Goal: Share content

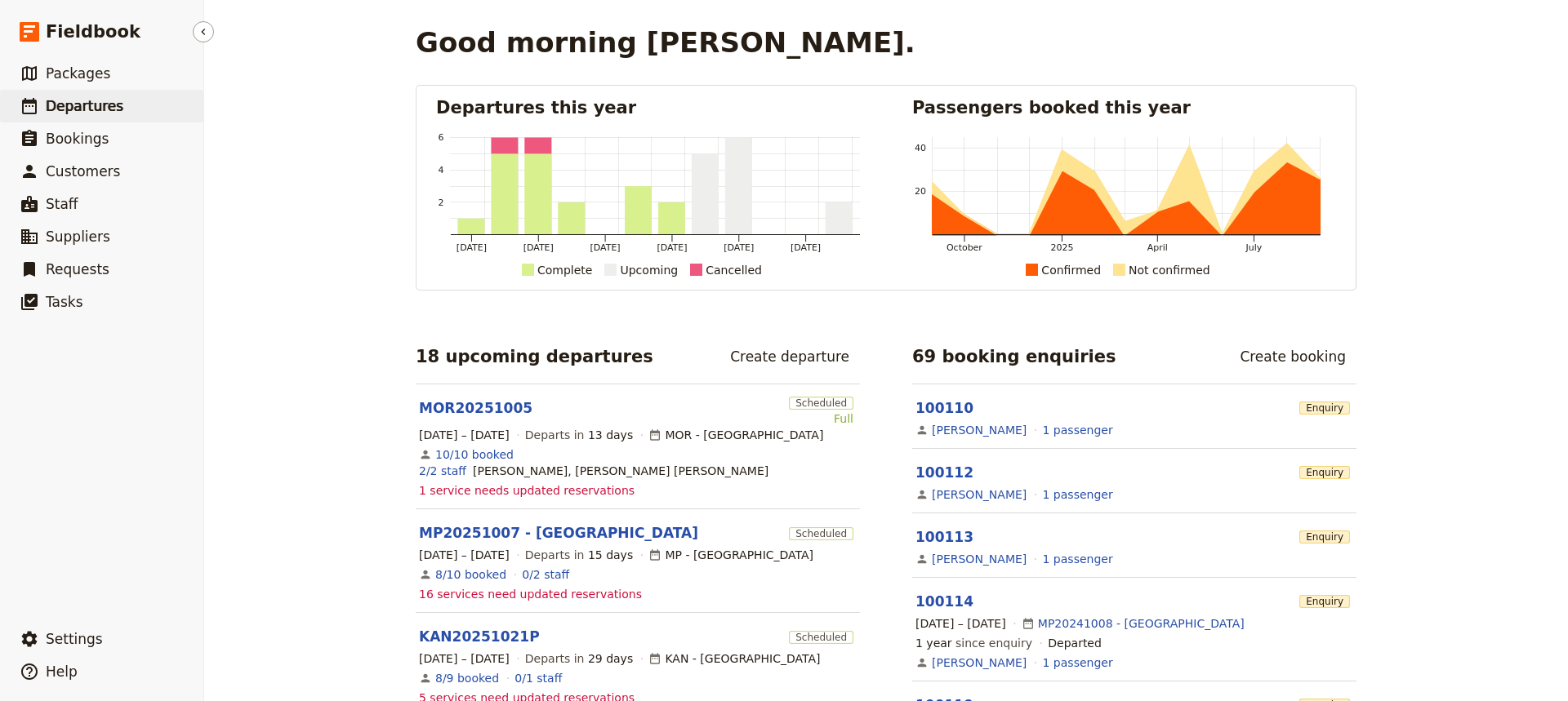
click at [69, 109] on span "Departures" at bounding box center [85, 106] width 78 height 16
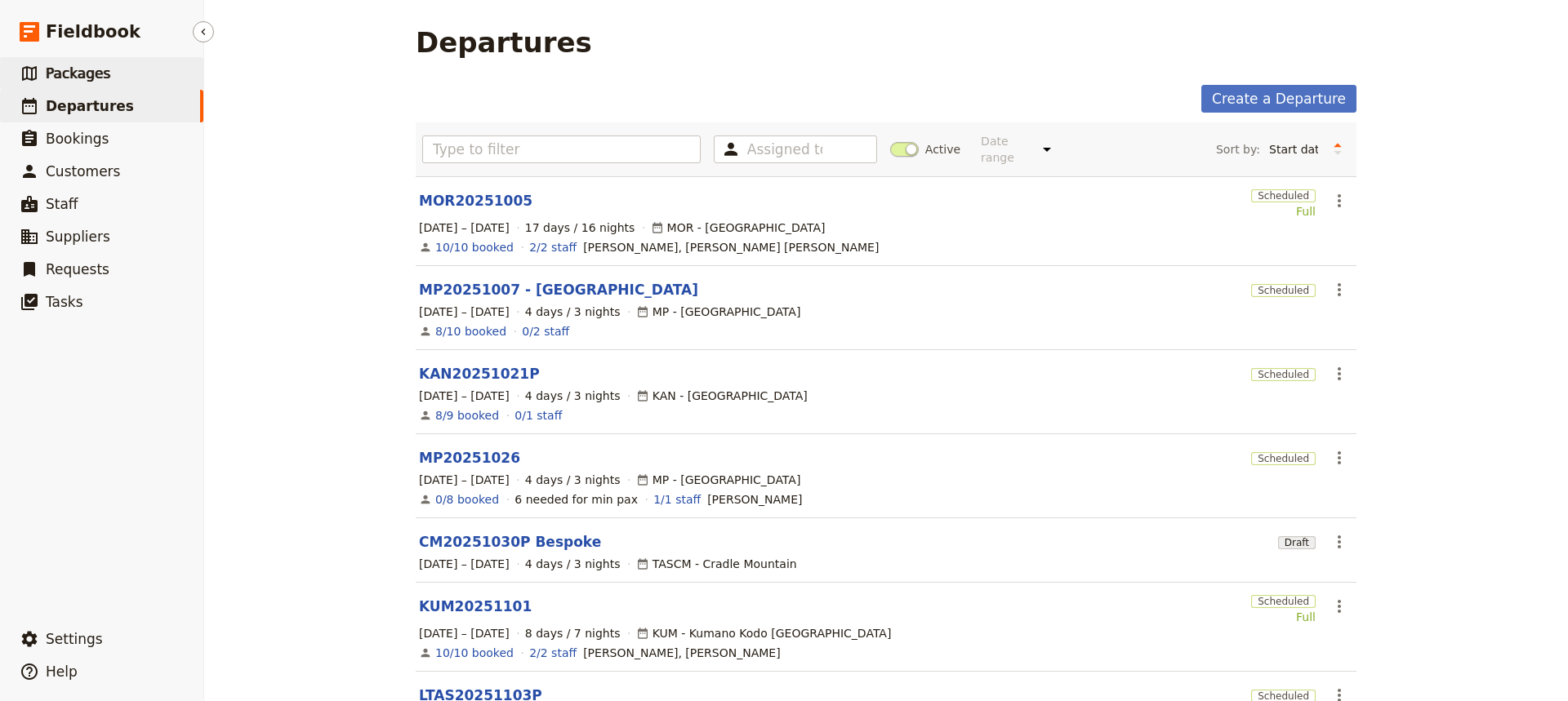
click at [77, 70] on span "Packages" at bounding box center [78, 73] width 65 height 16
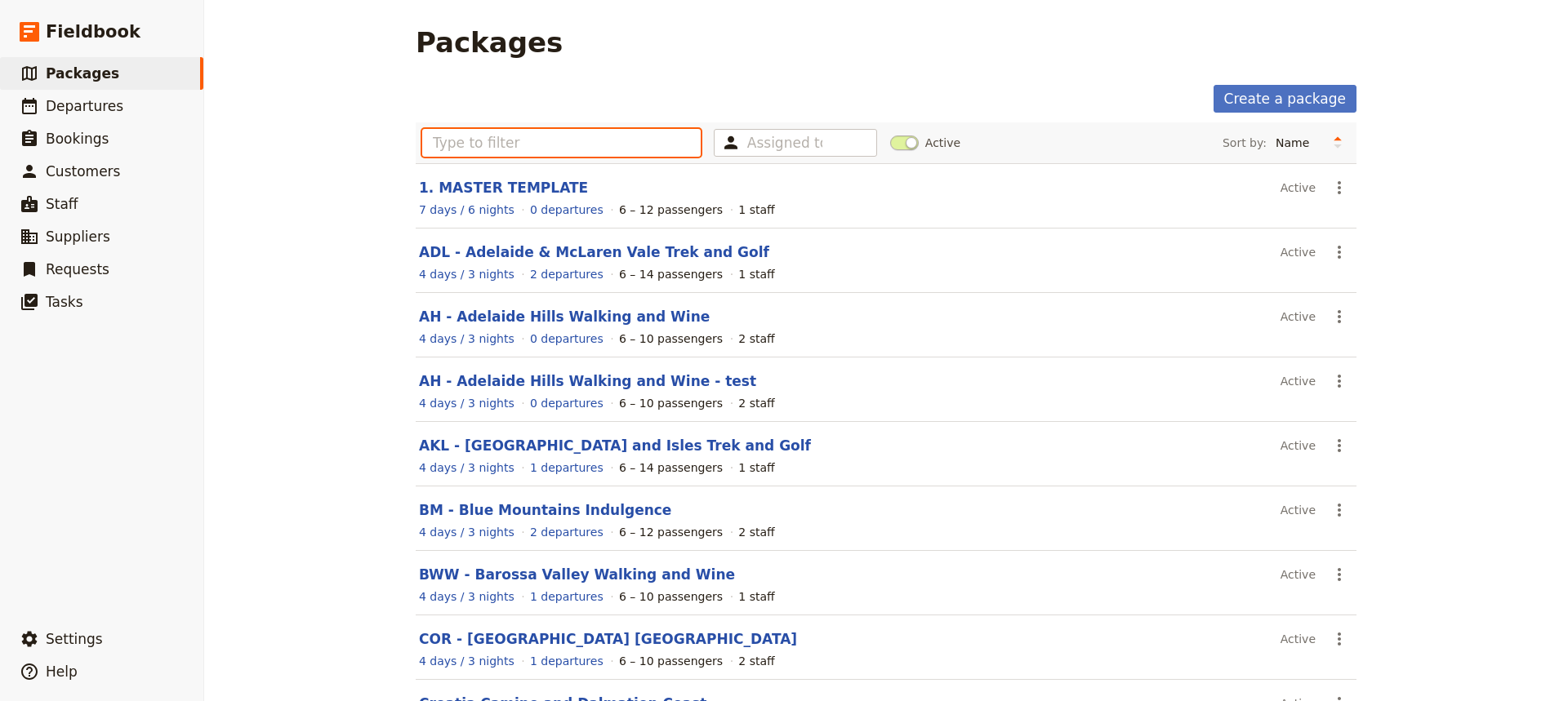
click at [448, 145] on input "text" at bounding box center [561, 142] width 279 height 27
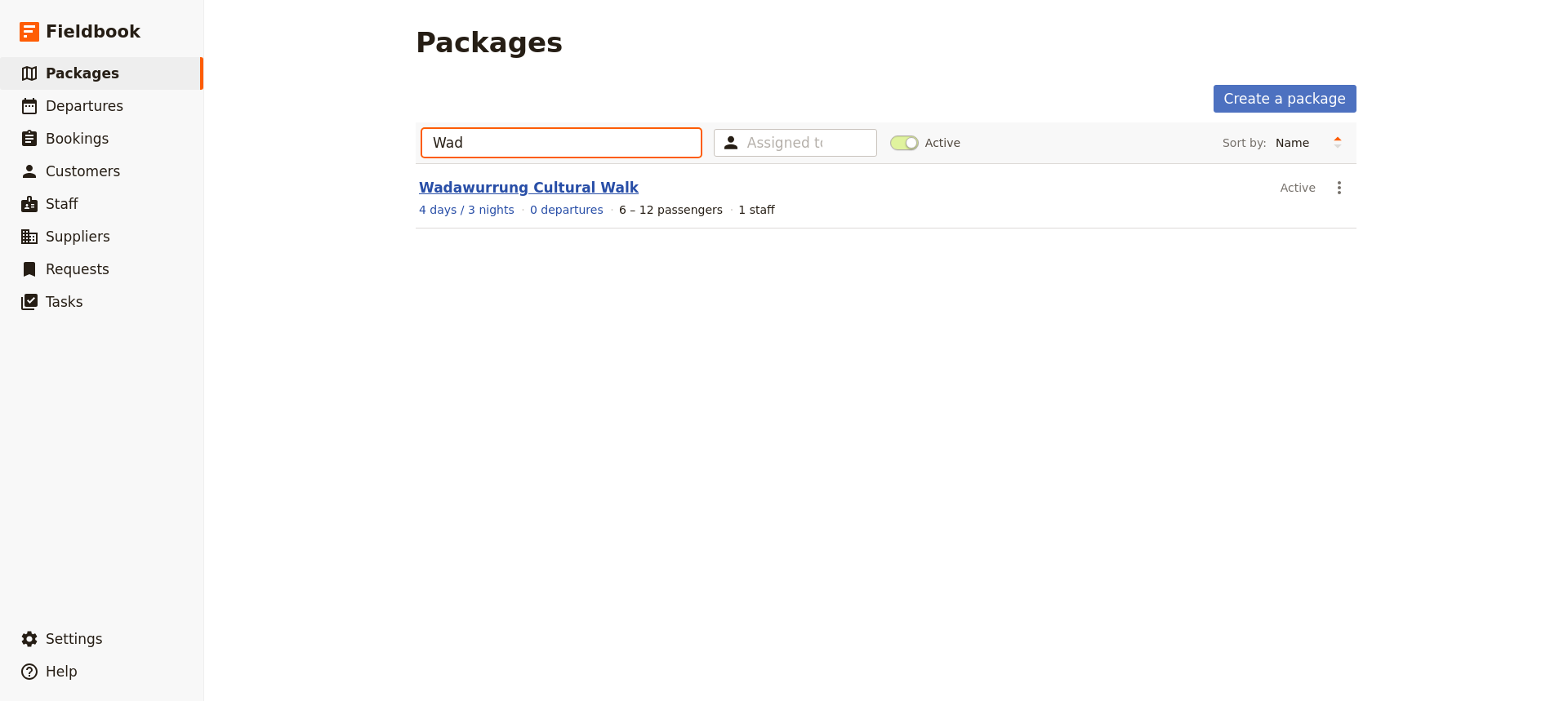
type input "Wad"
click at [476, 187] on link "Wadawurrung Cultural Walk" at bounding box center [529, 187] width 219 height 16
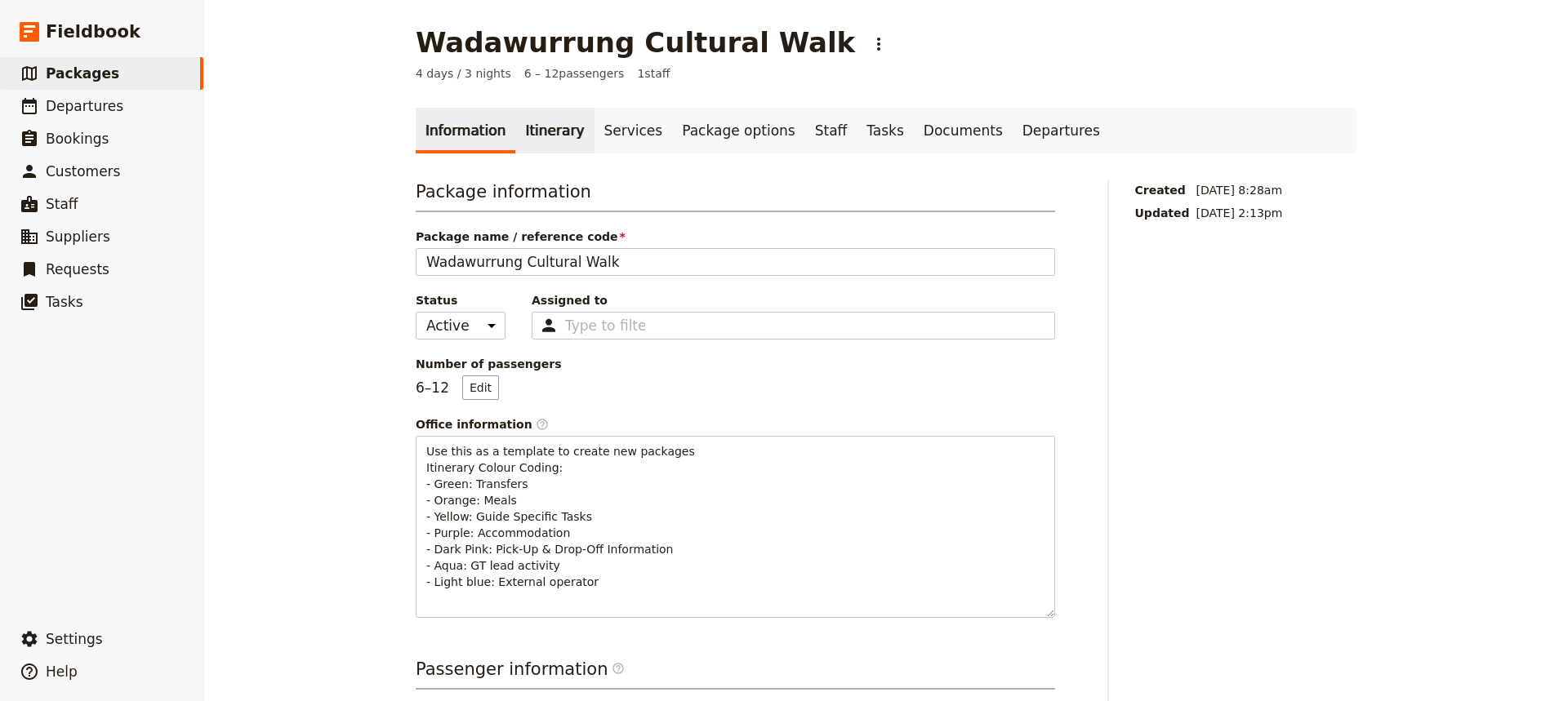
click at [535, 131] on link "Itinerary" at bounding box center [555, 131] width 79 height 46
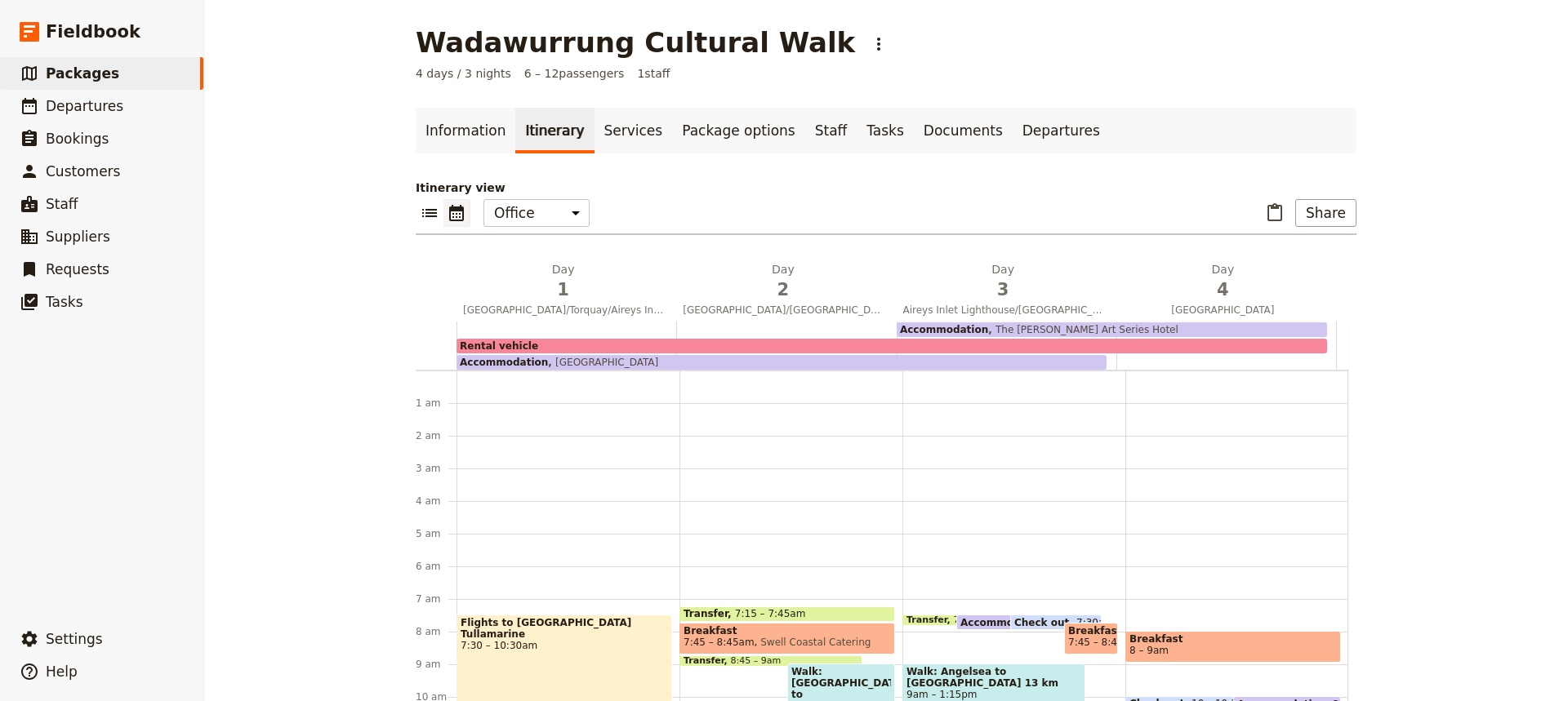
scroll to position [212, 0]
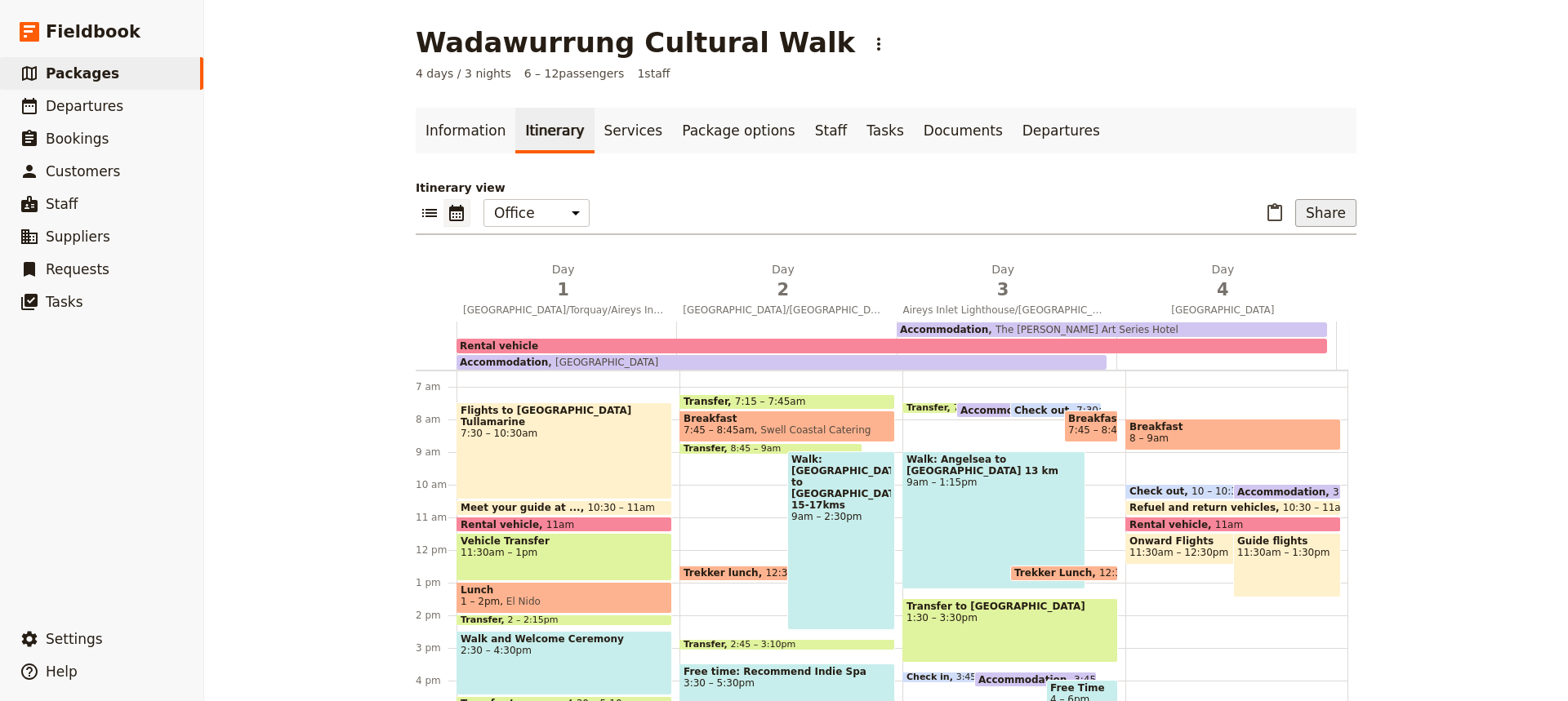
click at [1327, 221] on button "Share" at bounding box center [1325, 212] width 61 height 27
click at [1287, 293] on span "Sales Brochure" at bounding box center [1271, 294] width 86 height 16
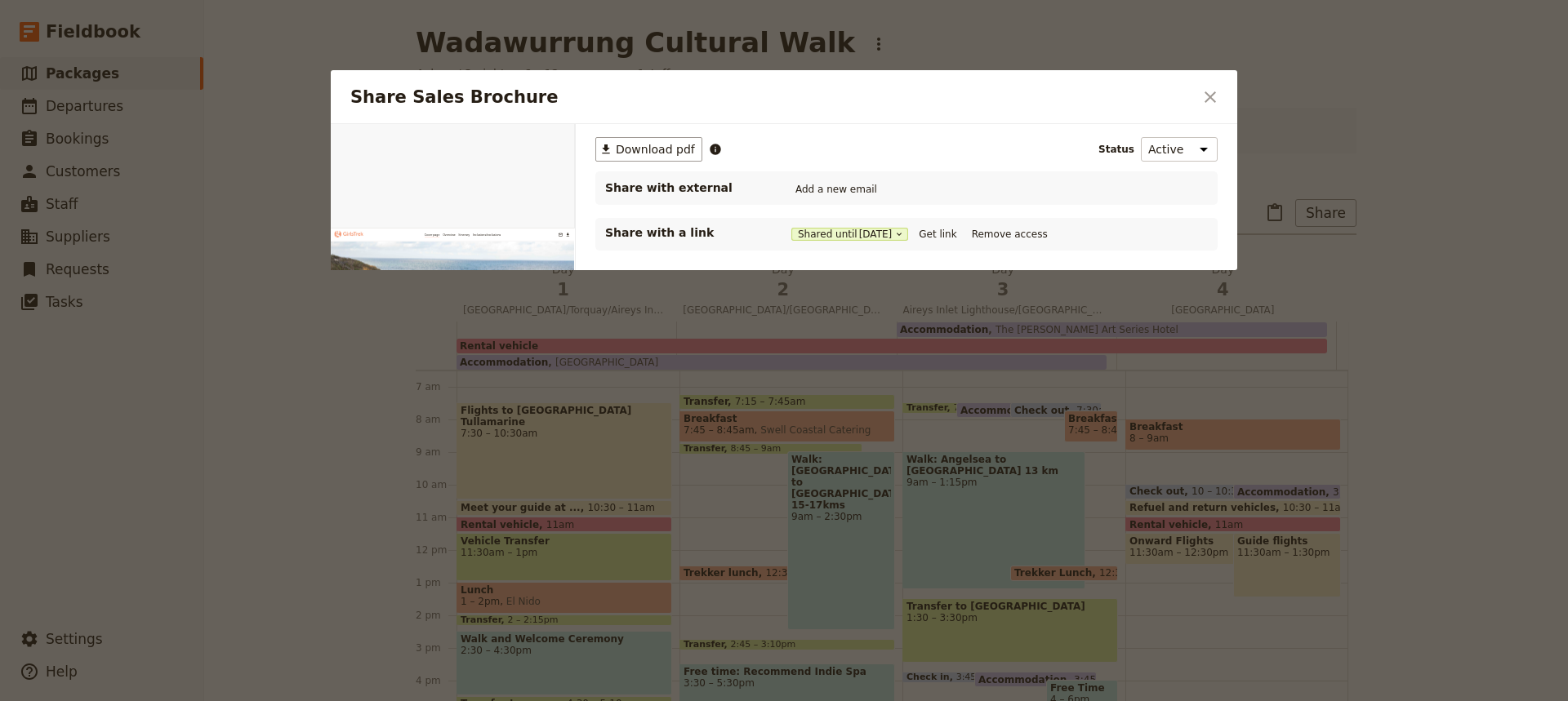
scroll to position [0, 0]
click at [951, 232] on button "Get link" at bounding box center [937, 234] width 46 height 18
